Goal: Task Accomplishment & Management: Manage account settings

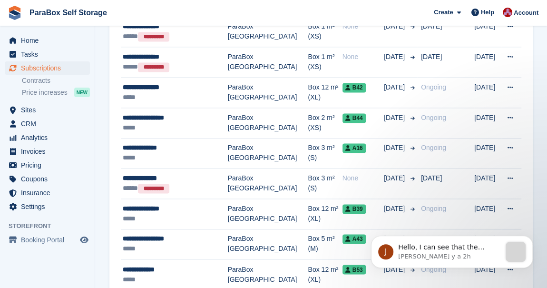
scroll to position [649, 0]
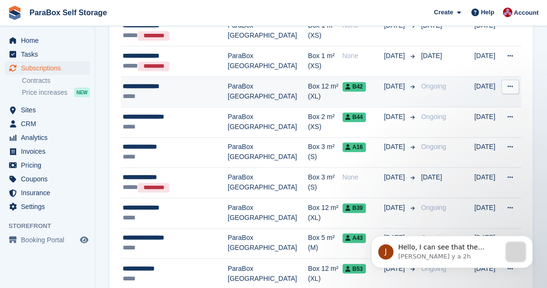
click at [192, 91] on div "*****" at bounding box center [175, 96] width 105 height 10
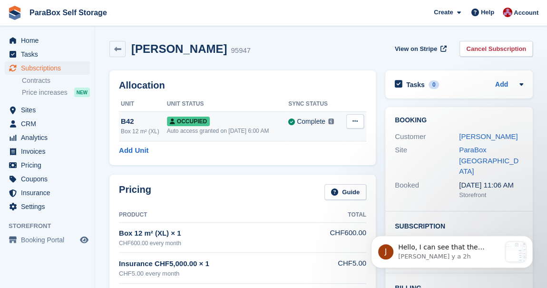
click at [353, 123] on icon at bounding box center [355, 121] width 5 height 6
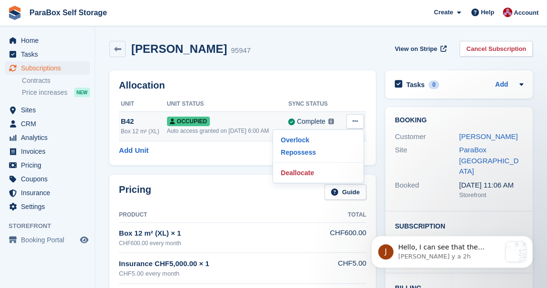
click at [353, 123] on icon at bounding box center [355, 121] width 5 height 6
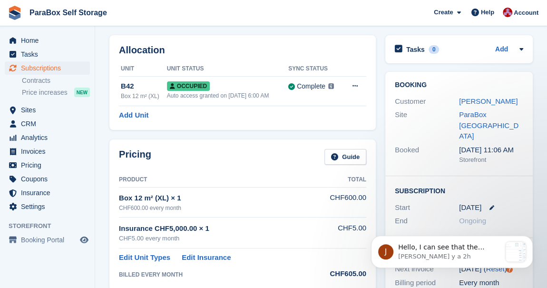
scroll to position [86, 0]
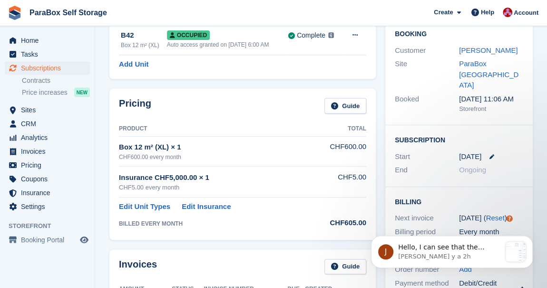
click at [472, 166] on span "Ongoing" at bounding box center [472, 170] width 27 height 8
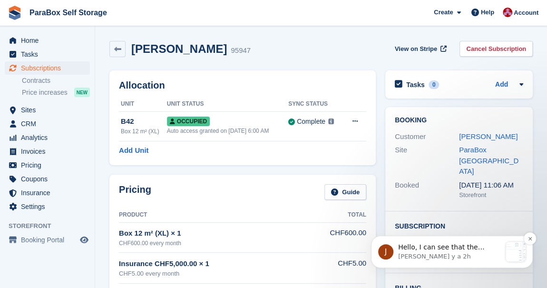
click at [441, 251] on p "Hello, I can see that the pricing of the unit has been added to this customer's…" at bounding box center [449, 248] width 103 height 10
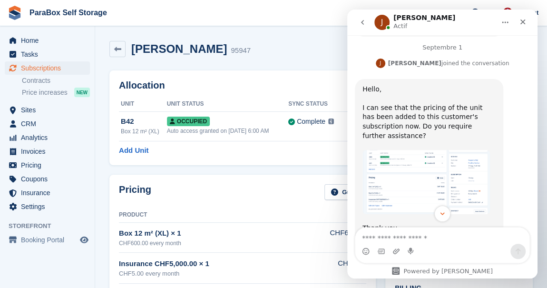
scroll to position [509, 0]
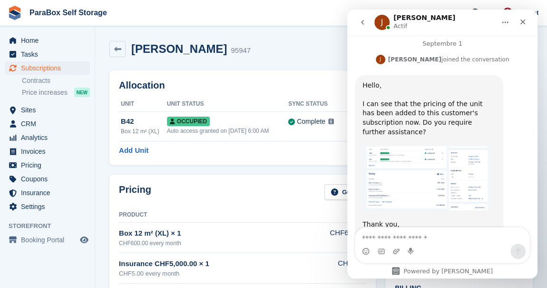
click at [407, 237] on textarea "Envoyer un message..." at bounding box center [442, 235] width 174 height 16
type textarea "**********"
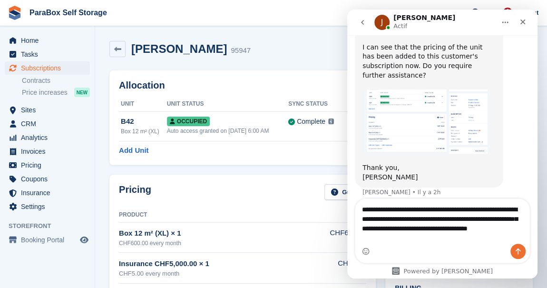
scroll to position [566, 0]
drag, startPoint x: 503, startPoint y: 222, endPoint x: 506, endPoint y: 238, distance: 16.0
click at [499, 230] on textarea "**********" at bounding box center [442, 221] width 175 height 45
type textarea "**********"
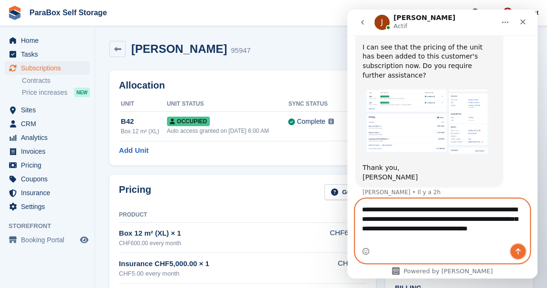
click at [521, 251] on icon "Envoyer un message…" at bounding box center [518, 251] width 8 height 8
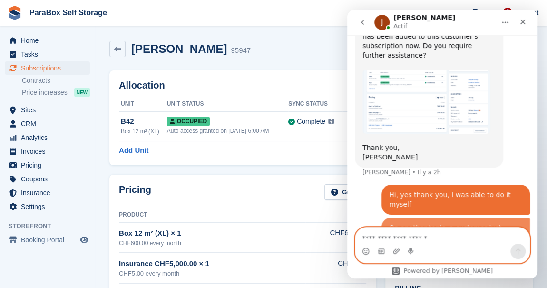
scroll to position [588, 0]
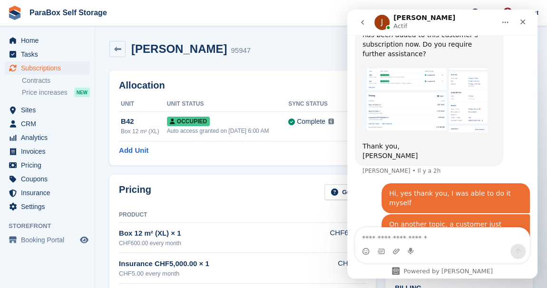
click at [236, 167] on div "Allocation Unit Unit Status Sync Status B42 Box 12 m² (XL) Occupied Auto access…" at bounding box center [243, 118] width 276 height 104
click at [364, 23] on icon "go back" at bounding box center [363, 23] width 8 height 8
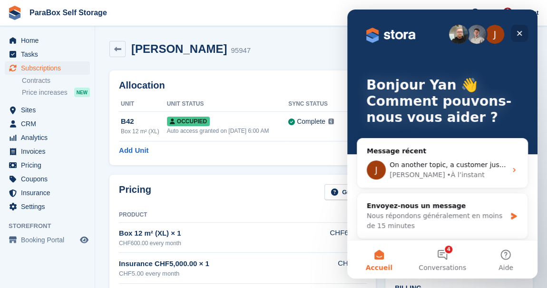
click at [519, 31] on icon "Fermer" at bounding box center [520, 34] width 8 height 8
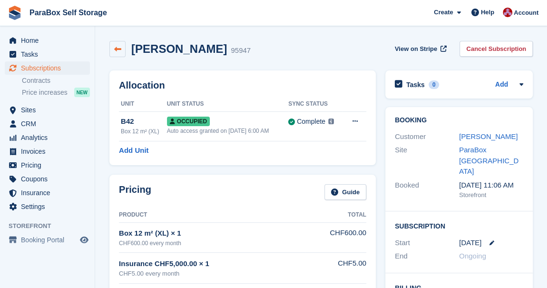
click at [123, 51] on link at bounding box center [117, 49] width 16 height 16
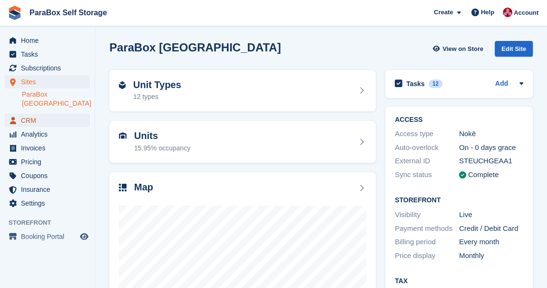
click at [32, 114] on span "CRM" at bounding box center [49, 120] width 57 height 13
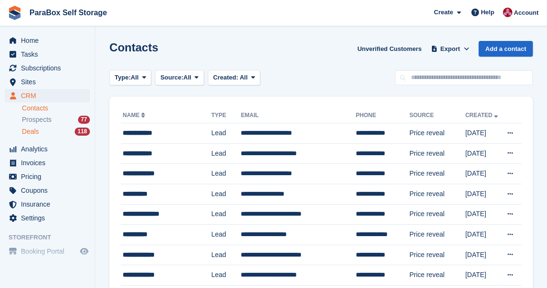
click at [34, 135] on span "Deals" at bounding box center [30, 131] width 17 height 9
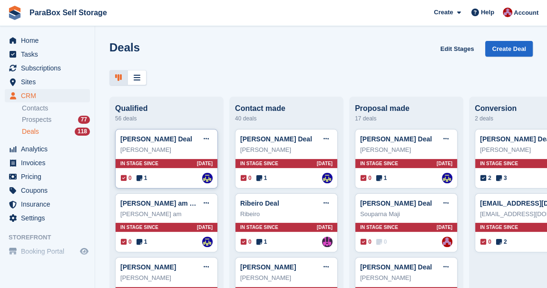
click at [144, 181] on span "1" at bounding box center [142, 178] width 11 height 9
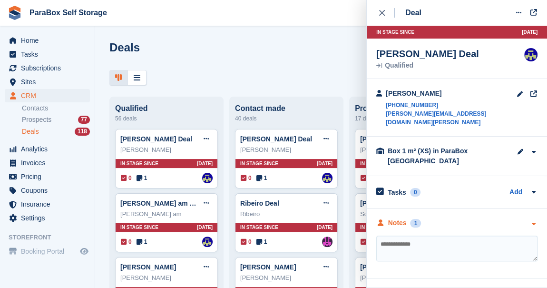
click at [408, 218] on div "Notes 1" at bounding box center [398, 223] width 45 height 10
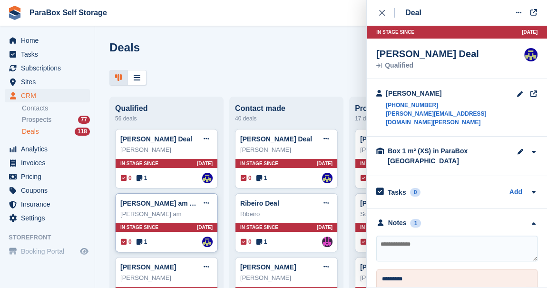
click at [142, 241] on span "1" at bounding box center [142, 241] width 11 height 9
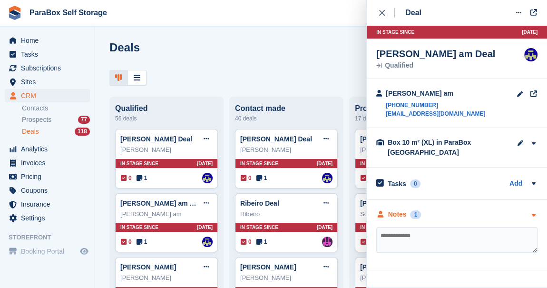
click at [414, 215] on div "1" at bounding box center [415, 214] width 11 height 9
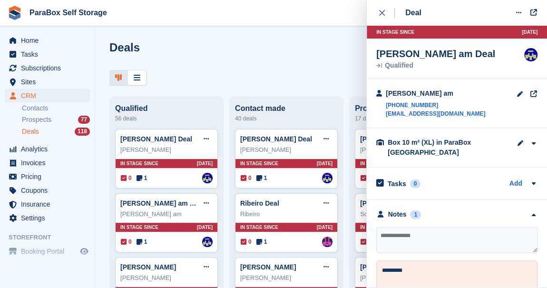
scroll to position [22, 0]
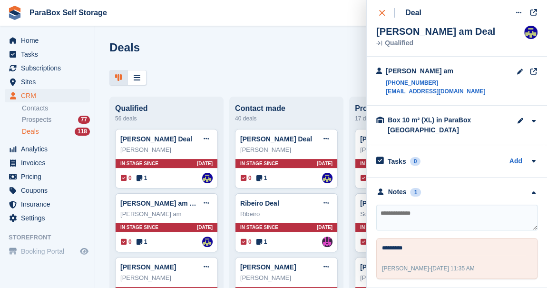
click at [384, 12] on icon "close" at bounding box center [382, 13] width 6 height 6
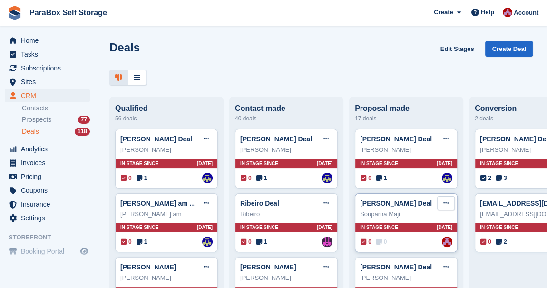
click at [446, 203] on icon at bounding box center [445, 203] width 5 height 6
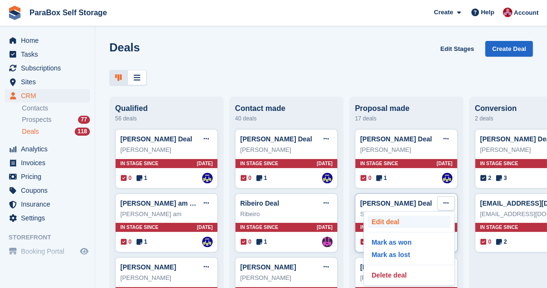
click at [423, 217] on p "Edit deal" at bounding box center [409, 222] width 83 height 12
click at [405, 243] on p "Mark as won" at bounding box center [409, 242] width 83 height 12
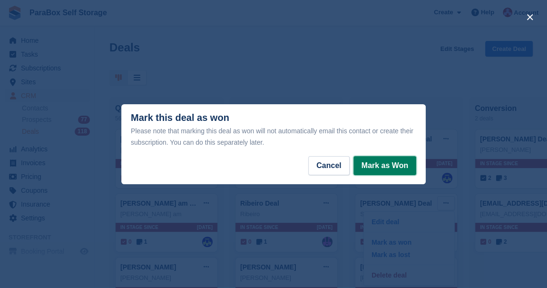
click at [372, 167] on button "Mark as Won" at bounding box center [385, 165] width 63 height 19
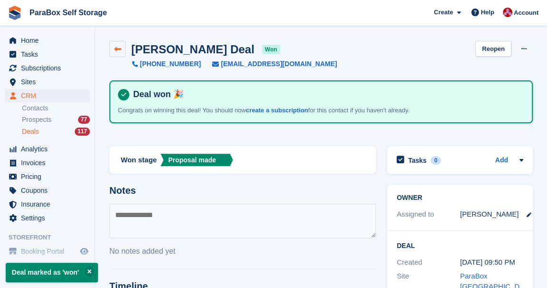
click at [121, 43] on link at bounding box center [117, 49] width 16 height 16
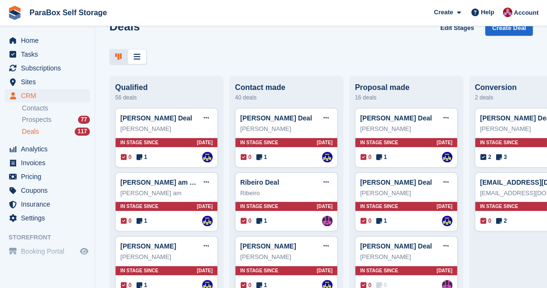
scroll to position [86, 0]
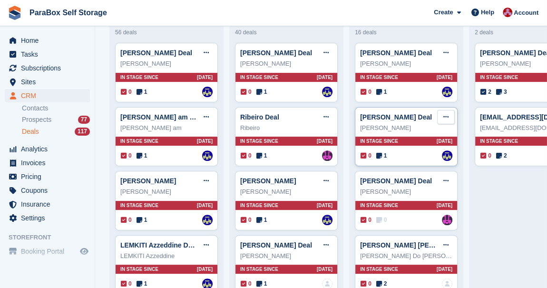
click at [446, 120] on icon at bounding box center [445, 117] width 5 height 6
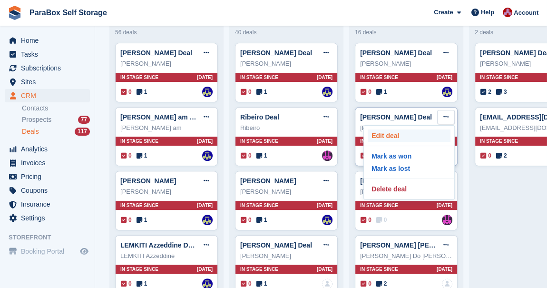
click at [409, 134] on p "Edit deal" at bounding box center [409, 135] width 83 height 12
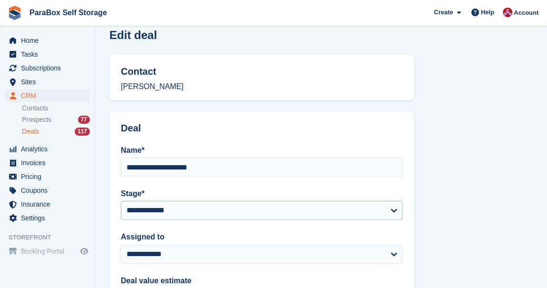
scroll to position [216, 0]
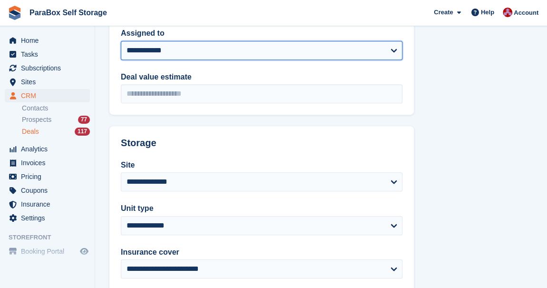
click at [161, 52] on select "**********" at bounding box center [262, 50] width 282 height 19
select select "****"
click at [121, 41] on select "**********" at bounding box center [262, 50] width 282 height 19
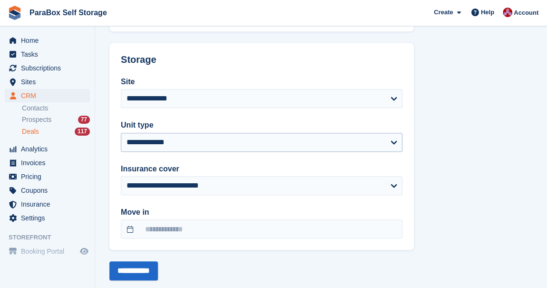
scroll to position [317, 0]
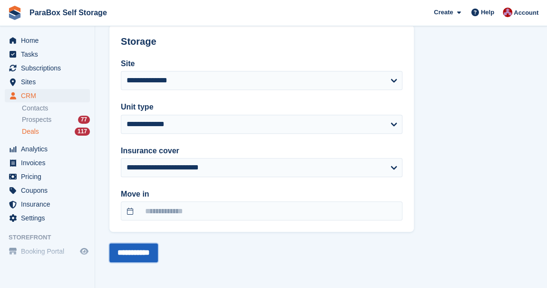
click at [142, 256] on input "**********" at bounding box center [133, 252] width 49 height 19
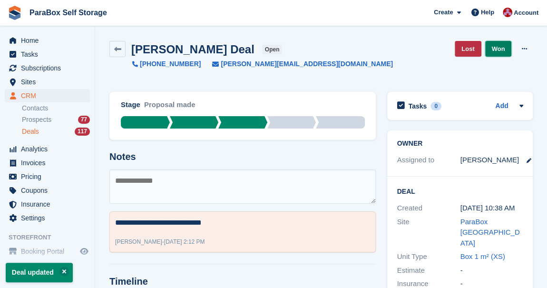
click at [499, 48] on link "Won" at bounding box center [498, 49] width 27 height 16
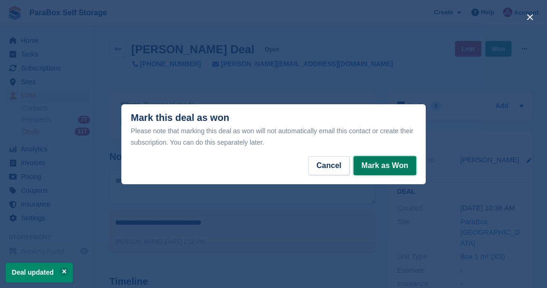
click at [390, 167] on button "Mark as Won" at bounding box center [385, 165] width 63 height 19
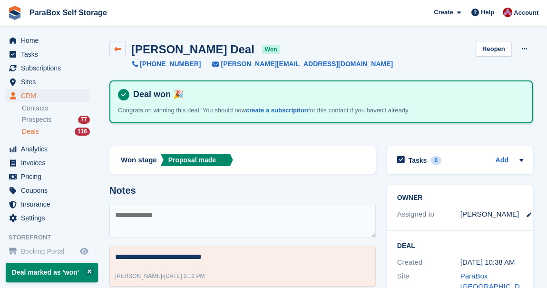
click at [117, 50] on icon at bounding box center [117, 49] width 7 height 7
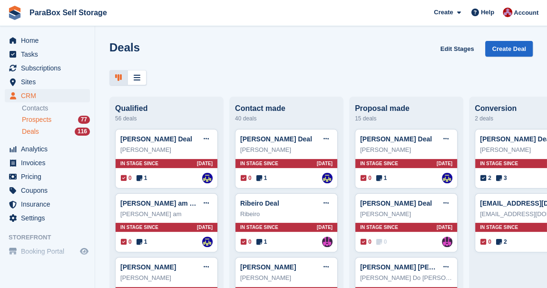
click at [47, 120] on span "Prospects" at bounding box center [37, 119] width 30 height 9
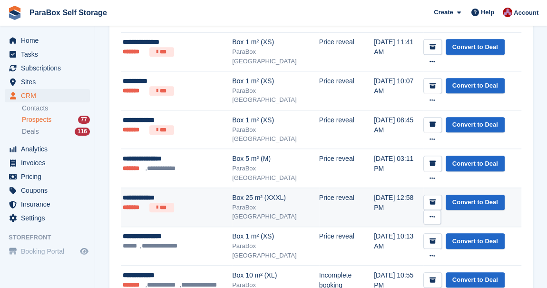
scroll to position [389, 0]
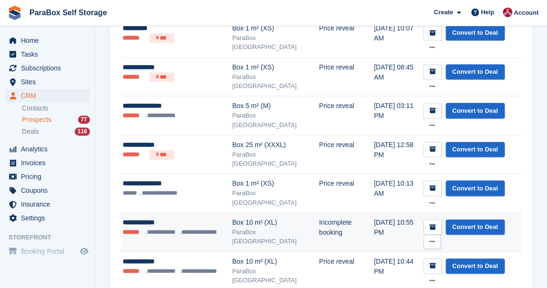
click at [435, 238] on icon at bounding box center [432, 241] width 5 height 6
click at [437, 287] on p "Delete prospect" at bounding box center [395, 293] width 83 height 12
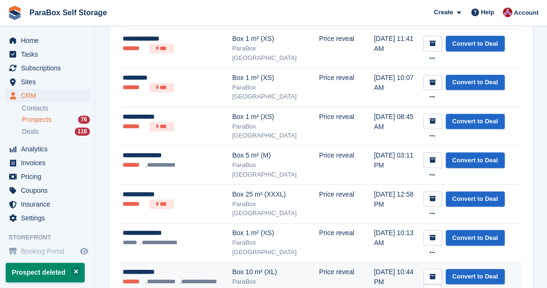
scroll to position [346, 0]
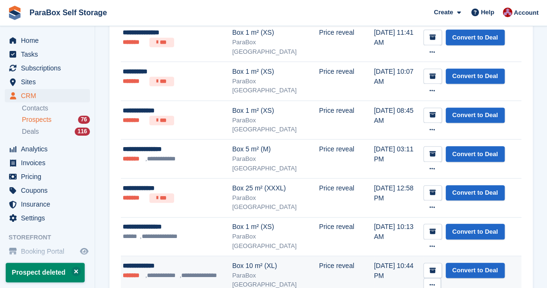
click at [435, 282] on icon at bounding box center [432, 285] width 5 height 6
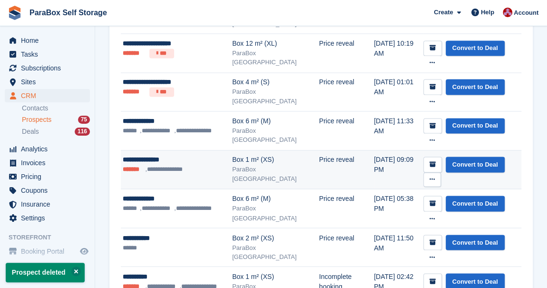
scroll to position [692, 0]
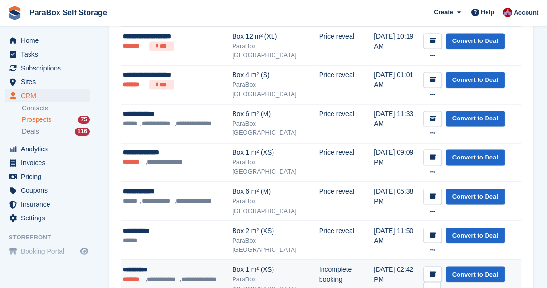
click at [441, 282] on button at bounding box center [433, 289] width 18 height 14
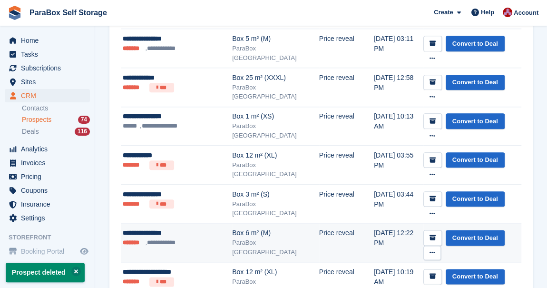
scroll to position [475, 0]
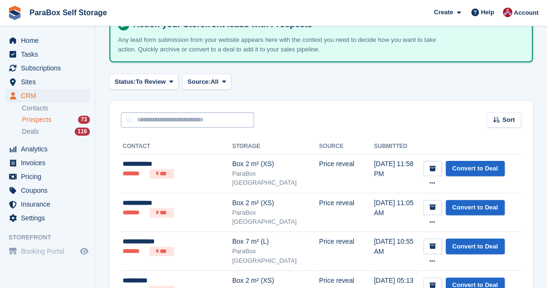
scroll to position [0, 0]
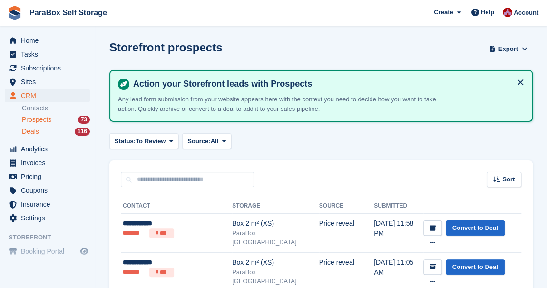
click at [30, 133] on span "Deals" at bounding box center [30, 131] width 17 height 9
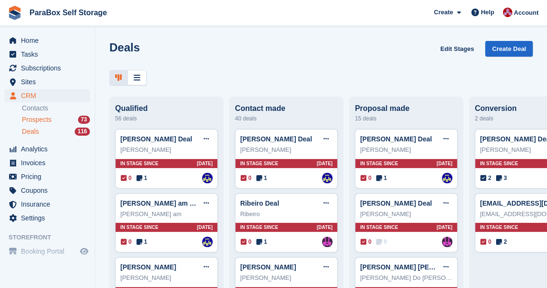
click at [38, 118] on span "Prospects" at bounding box center [37, 119] width 30 height 9
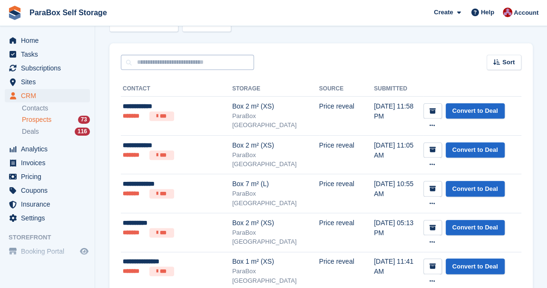
scroll to position [129, 0]
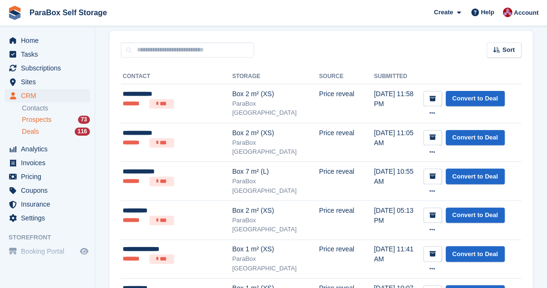
click at [39, 129] on div "Deals 116" at bounding box center [56, 131] width 68 height 9
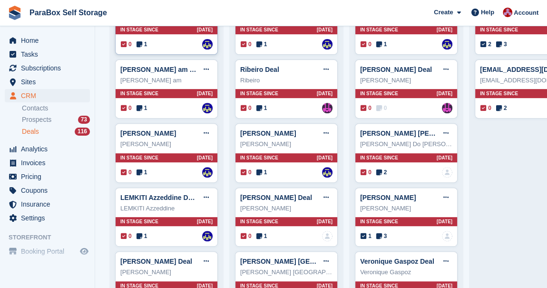
scroll to position [173, 0]
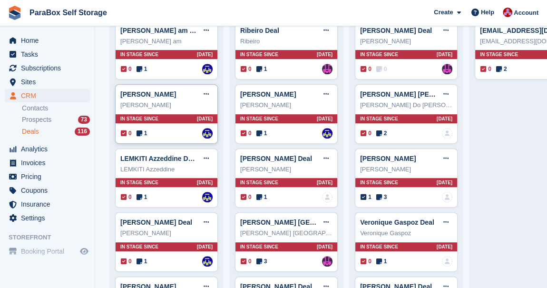
click at [143, 132] on span "1" at bounding box center [142, 133] width 11 height 9
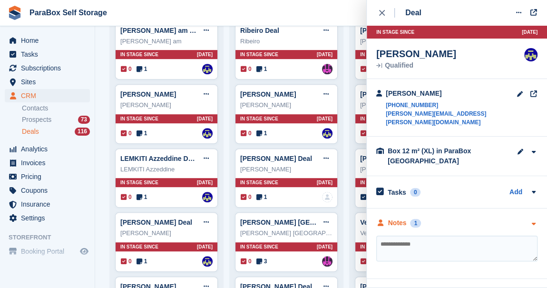
click at [388, 218] on div "Notes" at bounding box center [397, 223] width 19 height 10
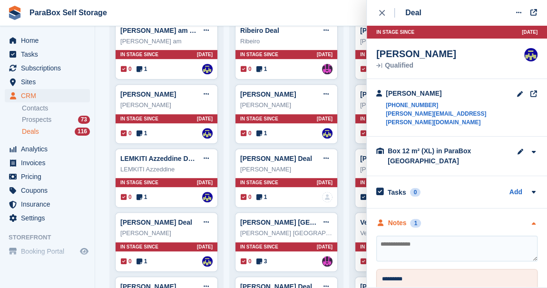
click at [388, 218] on div "Notes" at bounding box center [397, 223] width 19 height 10
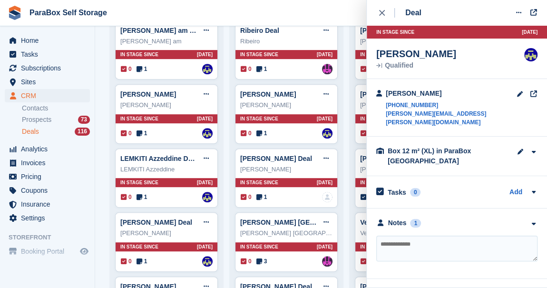
click at [379, 12] on icon "close" at bounding box center [382, 13] width 6 height 6
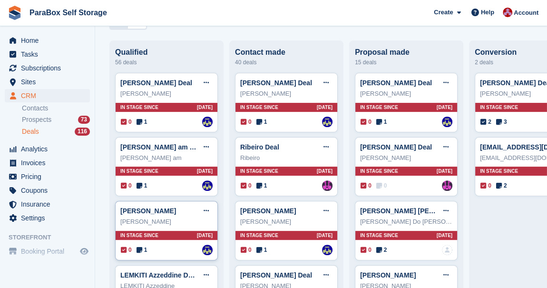
scroll to position [0, 0]
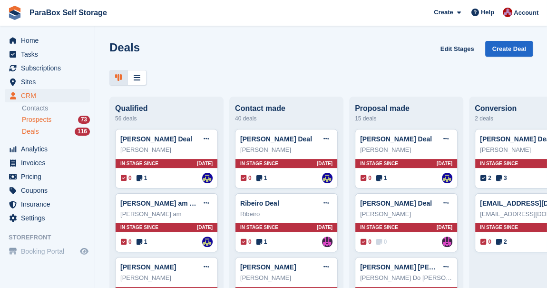
click at [30, 121] on span "Prospects" at bounding box center [37, 119] width 30 height 9
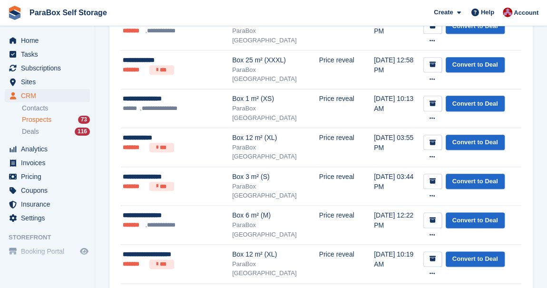
scroll to position [475, 0]
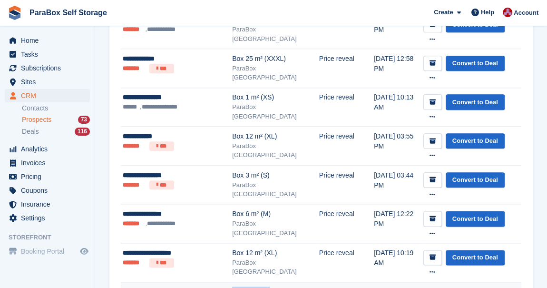
drag, startPoint x: 232, startPoint y: 161, endPoint x: 270, endPoint y: 162, distance: 38.1
click at [270, 286] on div "Box 4 m² (S)" at bounding box center [275, 291] width 87 height 10
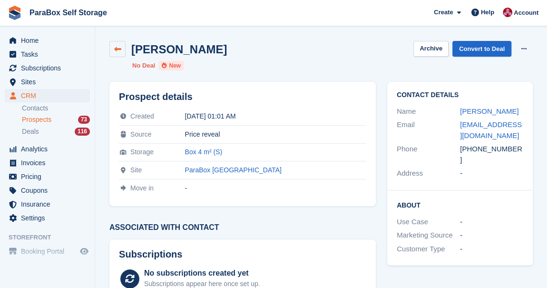
click at [123, 49] on link at bounding box center [117, 49] width 16 height 16
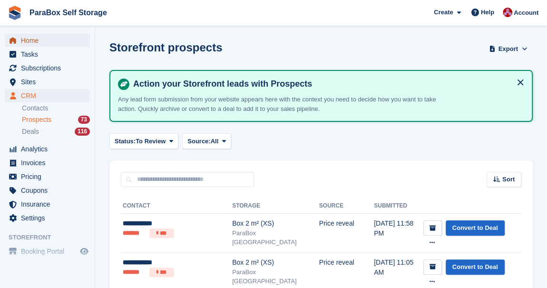
click at [30, 39] on span "Home" at bounding box center [49, 40] width 57 height 13
